Goal: Transaction & Acquisition: Subscribe to service/newsletter

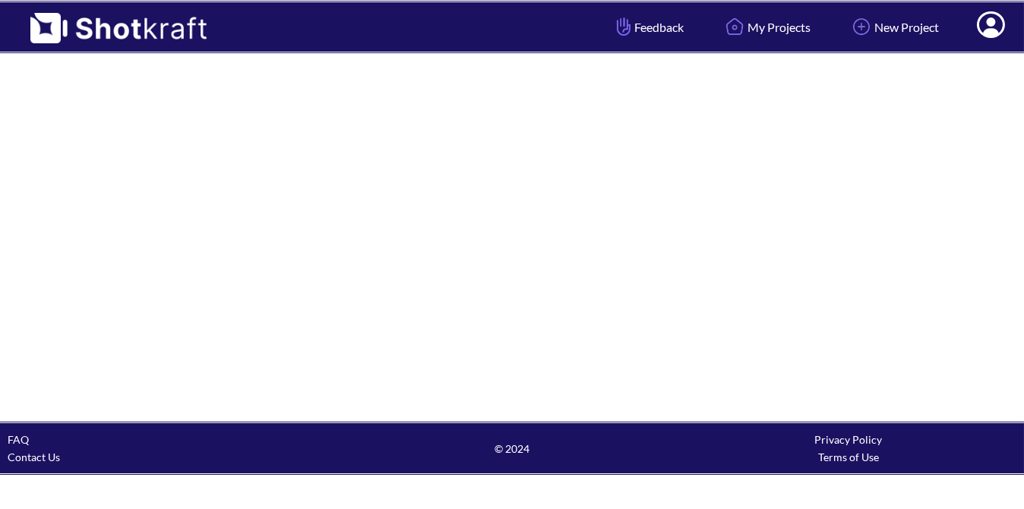
drag, startPoint x: 118, startPoint y: 24, endPoint x: 371, endPoint y: 52, distance: 255.2
click at [371, 52] on header "Feedback My Projects New Project My Profile Log Out" at bounding box center [512, 27] width 1024 height 54
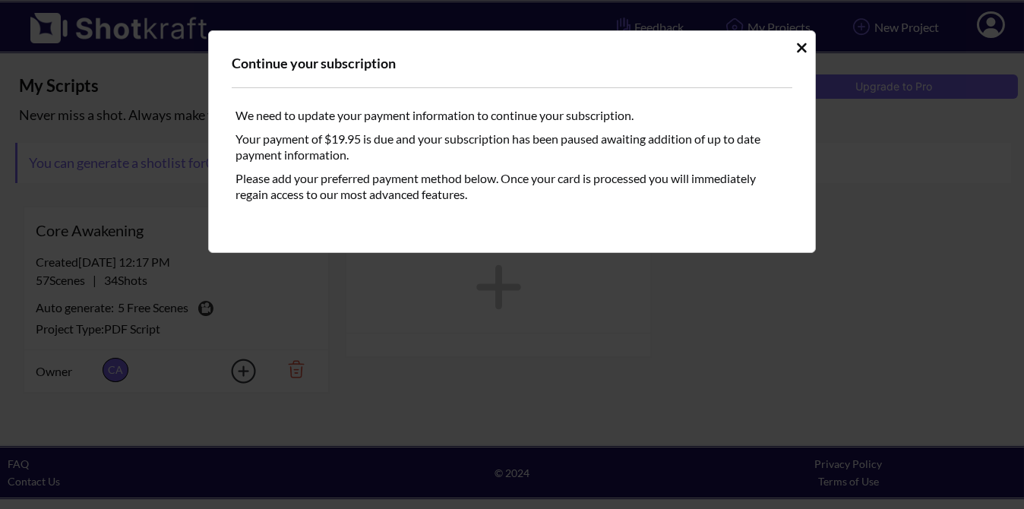
click at [801, 41] on icon "Idle Modal" at bounding box center [801, 47] width 11 height 15
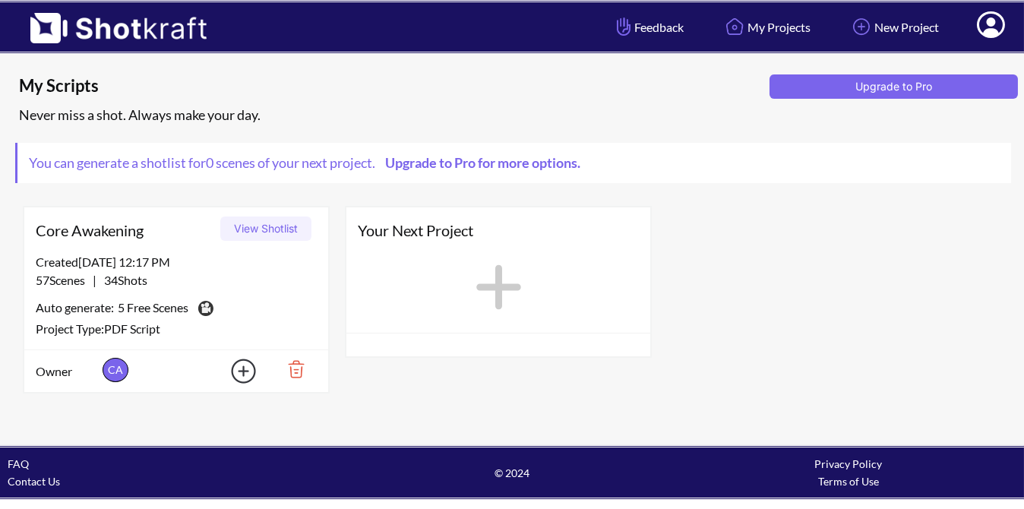
click at [990, 30] on icon at bounding box center [991, 26] width 16 height 18
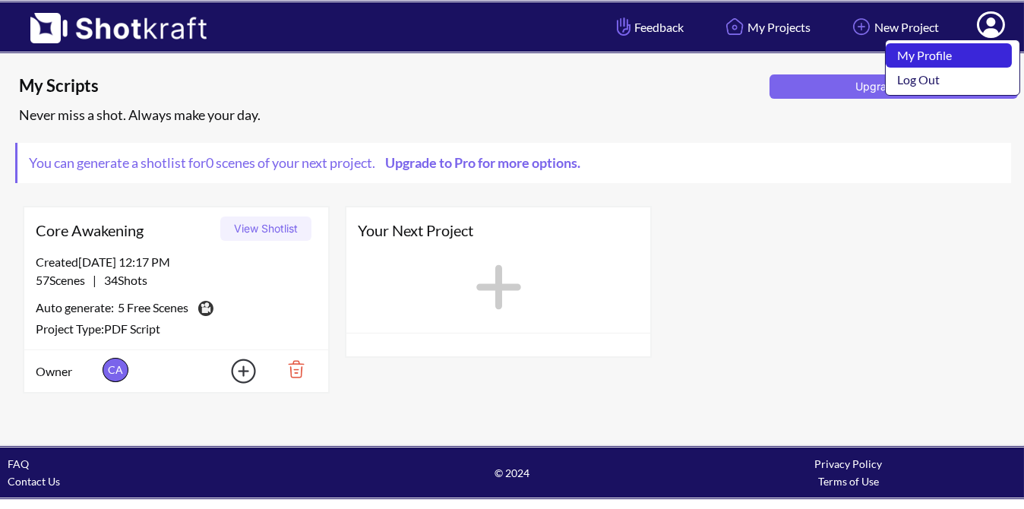
click at [960, 51] on link "My Profile" at bounding box center [949, 55] width 126 height 24
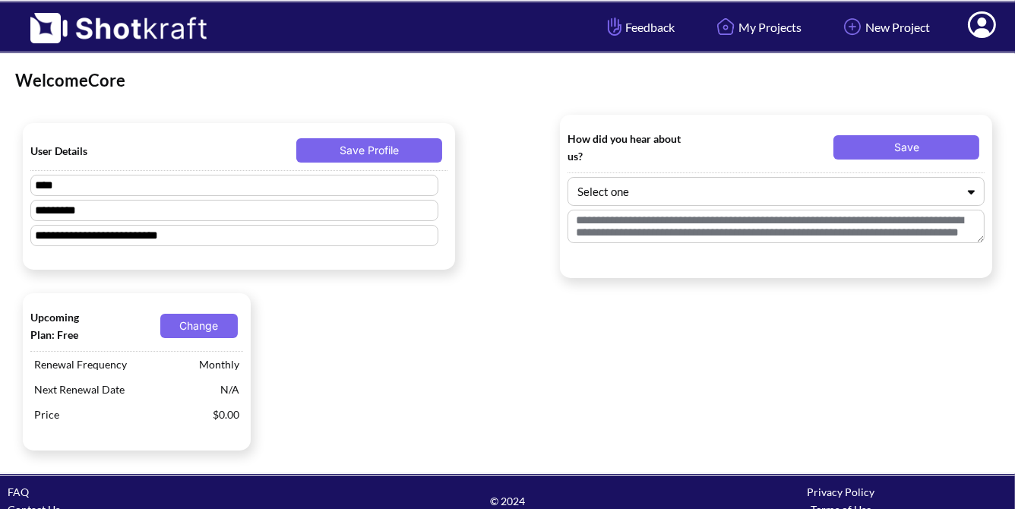
type textarea "****"
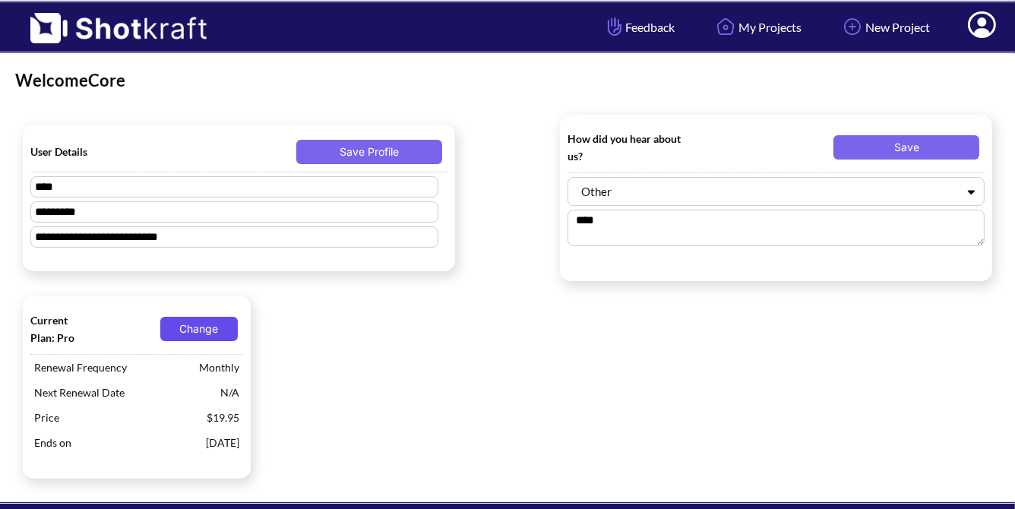
click at [207, 320] on button "Change" at bounding box center [198, 329] width 77 height 24
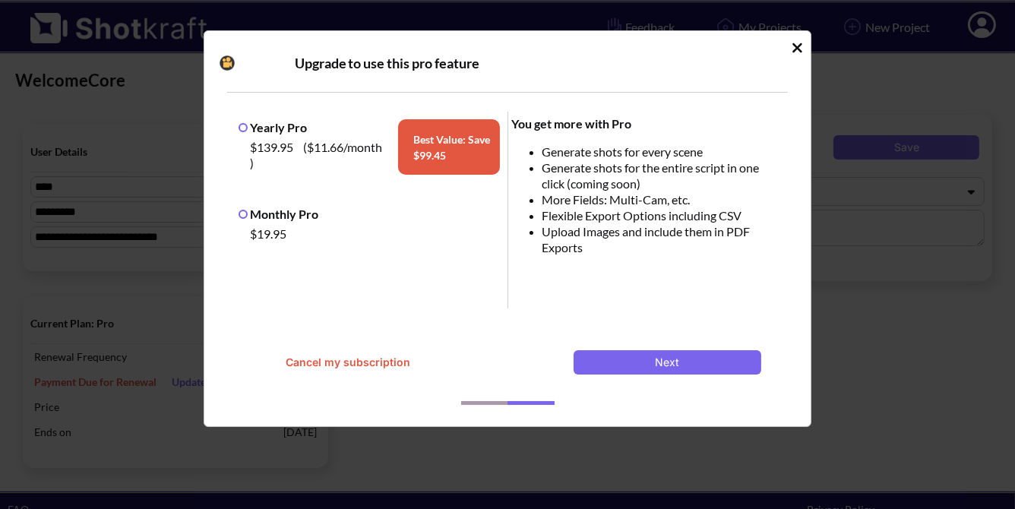
click at [313, 216] on label "Monthly Pro" at bounding box center [279, 214] width 80 height 14
click at [795, 53] on icon "Idle Modal" at bounding box center [797, 47] width 11 height 15
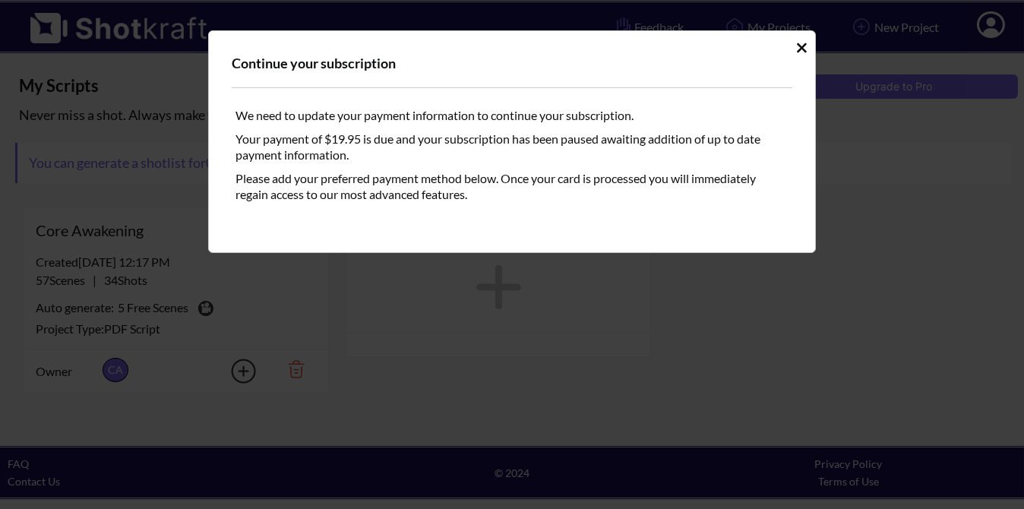
click at [798, 46] on icon "Idle Modal" at bounding box center [801, 47] width 11 height 15
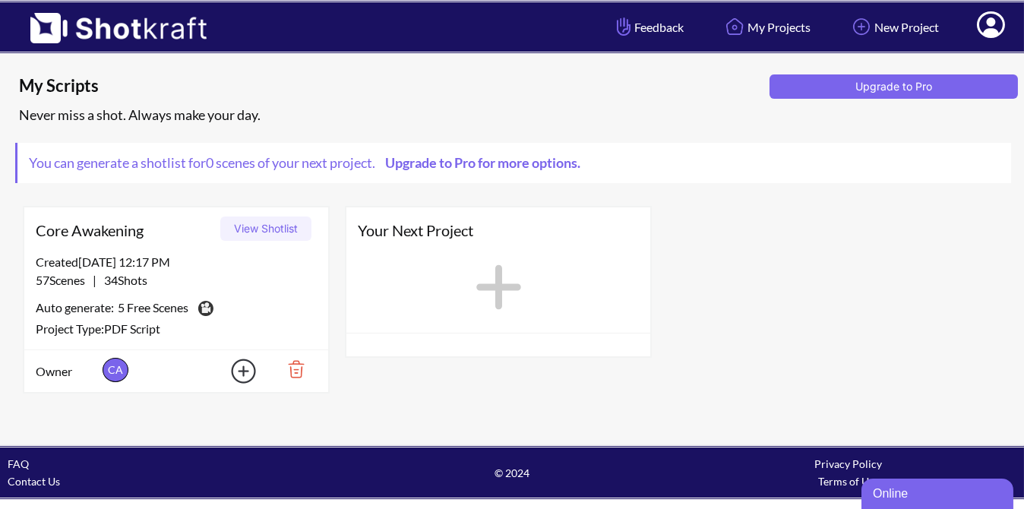
click at [457, 162] on link "Upgrade to Pro for more options." at bounding box center [481, 162] width 213 height 17
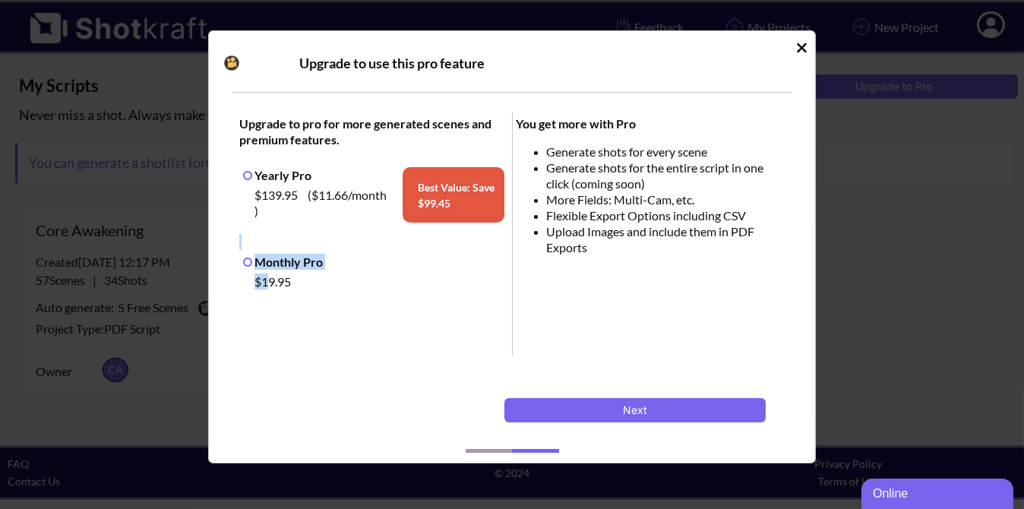
drag, startPoint x: 270, startPoint y: 290, endPoint x: 283, endPoint y: 245, distance: 47.4
click at [283, 245] on span "Upgrade to pro for more generated scenes and premium features. Yearly Pro $139.…" at bounding box center [374, 234] width 277 height 245
click at [283, 245] on div "Yearly Pro $139.95 ( $11.66 /month ) Best Value: Save $ 99.45" at bounding box center [373, 206] width 269 height 87
click at [275, 263] on label "Monthly Pro" at bounding box center [283, 262] width 80 height 14
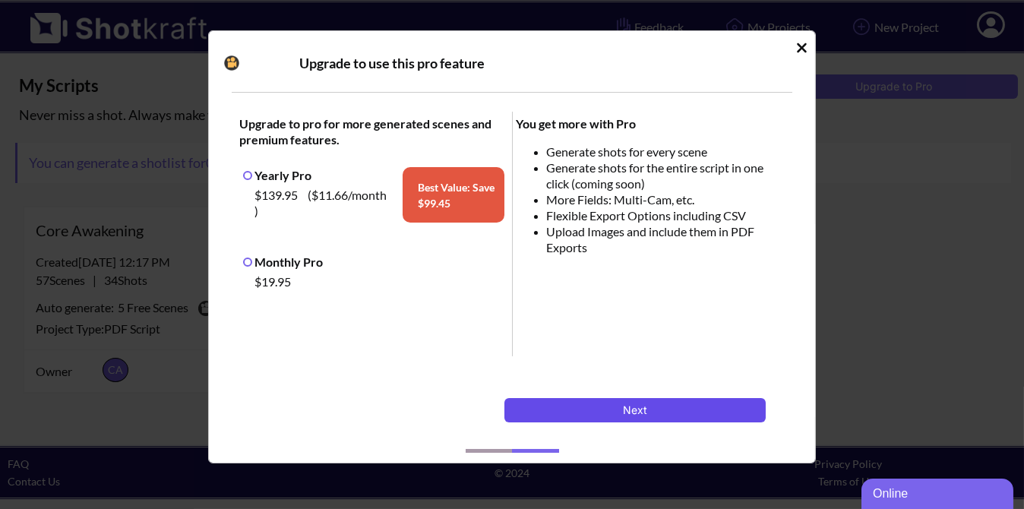
click at [620, 409] on button "Next" at bounding box center [634, 410] width 261 height 24
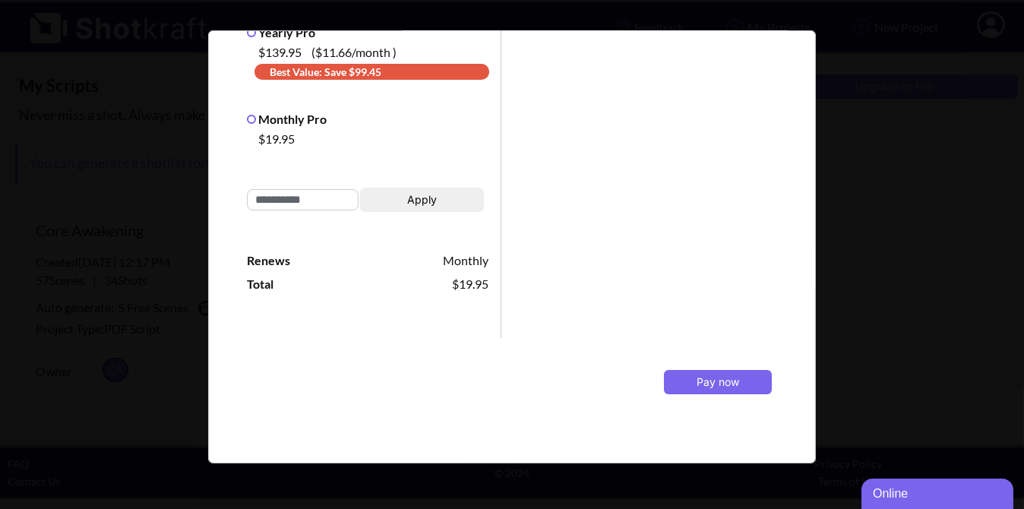
scroll to position [109, 0]
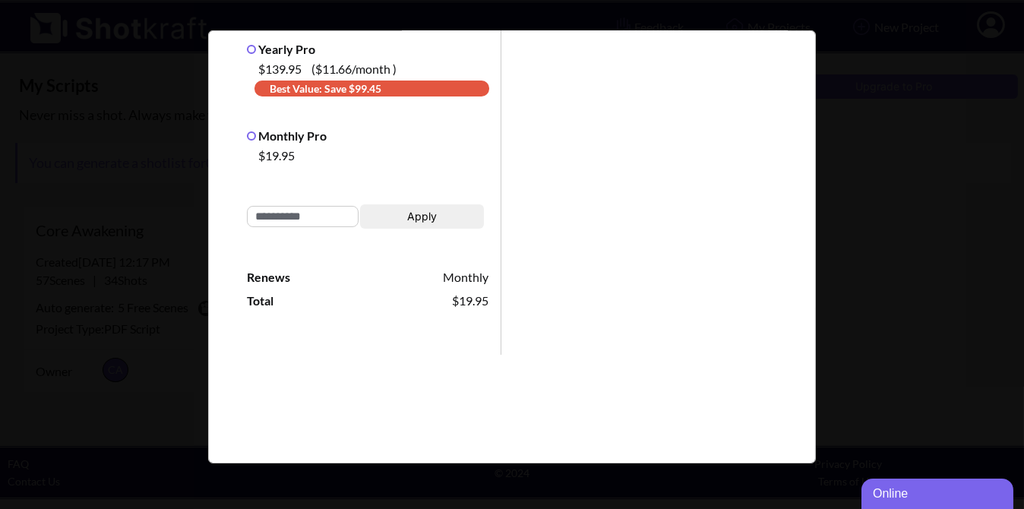
click at [793, 204] on div "Process Payment Selected Plan: Yearly Pro $139.95 ( $11.66 /month ) Best Value:…" at bounding box center [512, 246] width 608 height 433
click at [786, 221] on div "Pay now" at bounding box center [649, 291] width 296 height 587
click at [785, 223] on div "Pay now" at bounding box center [649, 283] width 296 height 571
click at [792, 225] on div "Process Payment Selected Plan: Yearly Pro $139.95 ( $11.66 /month ) Best Value:…" at bounding box center [512, 246] width 608 height 433
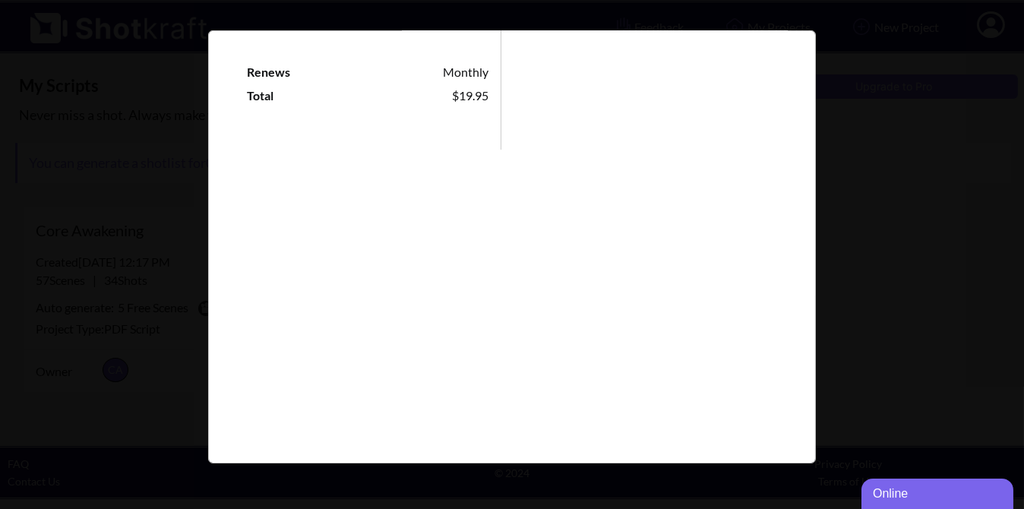
scroll to position [354, 0]
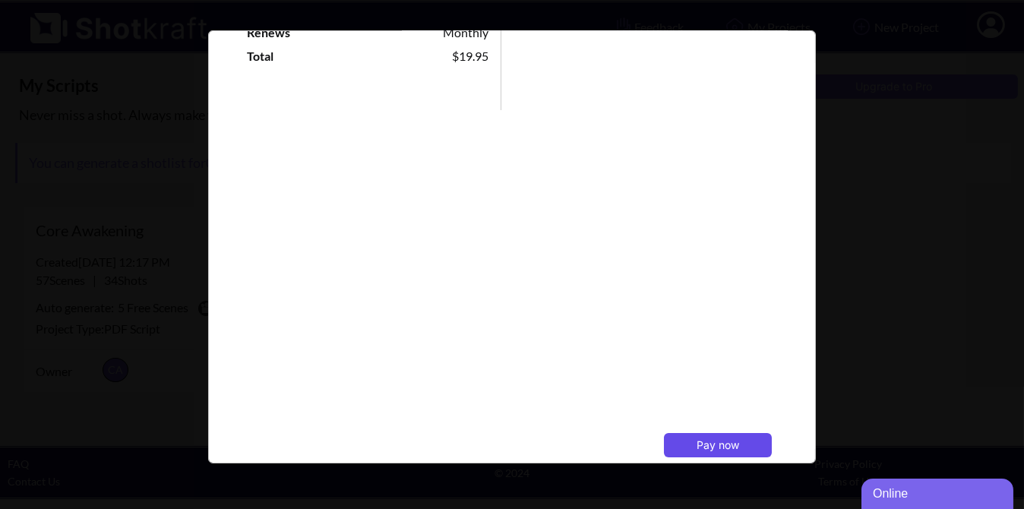
click at [704, 444] on span "Pay now" at bounding box center [718, 444] width 43 height 13
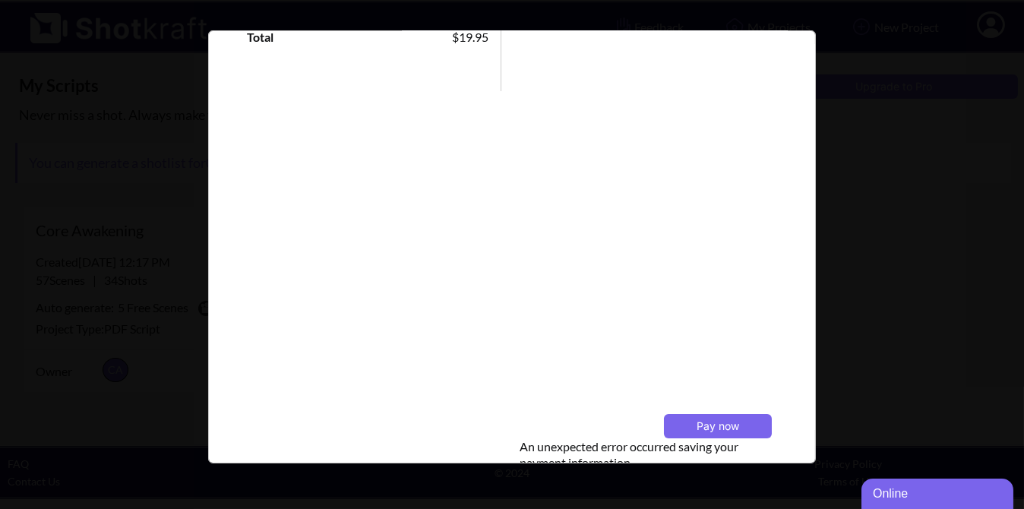
scroll to position [473, 0]
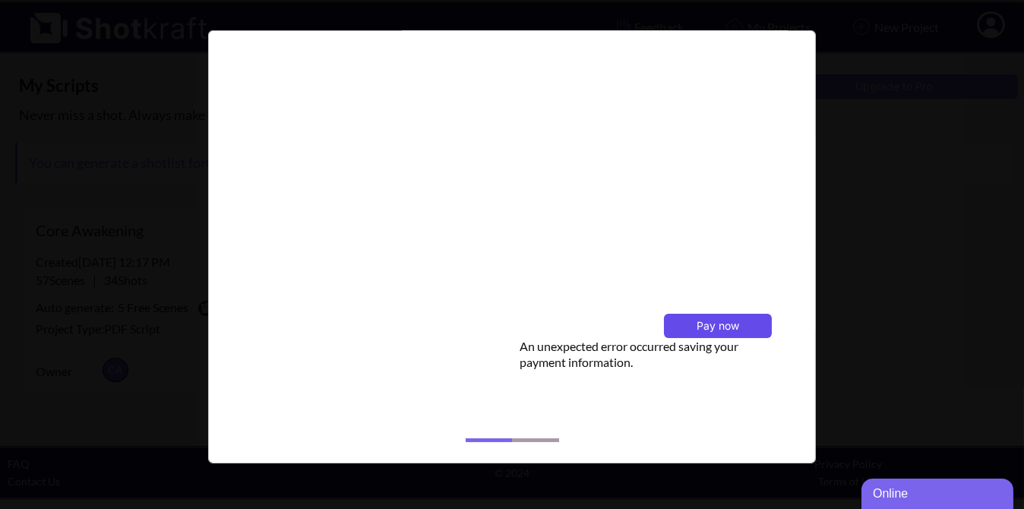
click at [697, 328] on span "Pay now" at bounding box center [718, 325] width 43 height 13
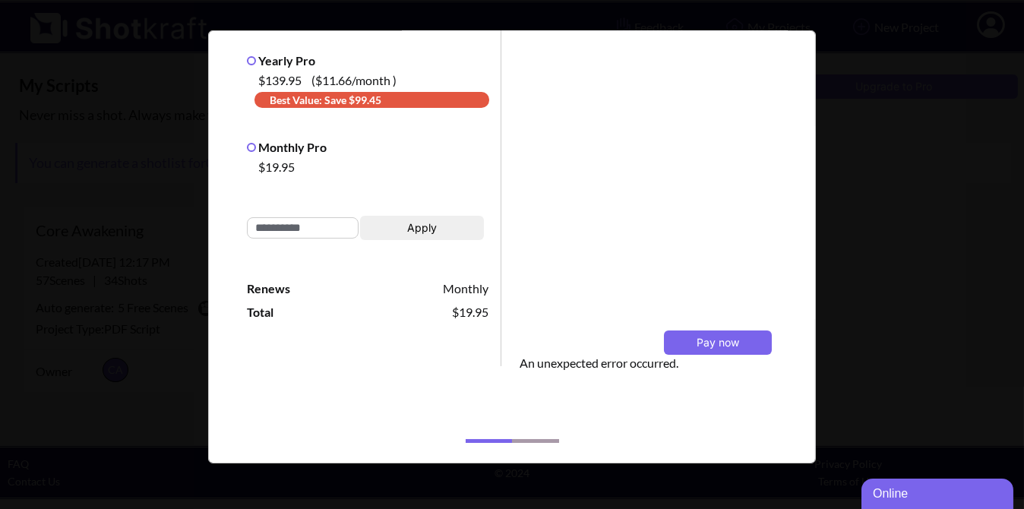
scroll to position [0, 0]
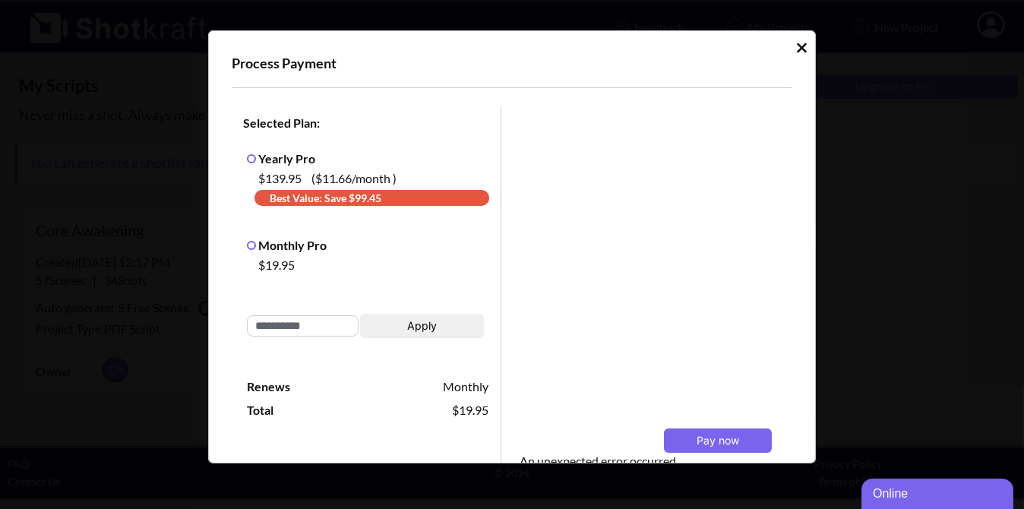
click at [797, 45] on icon "Idle Modal" at bounding box center [802, 48] width 10 height 10
